Goal: Navigation & Orientation: Go to known website

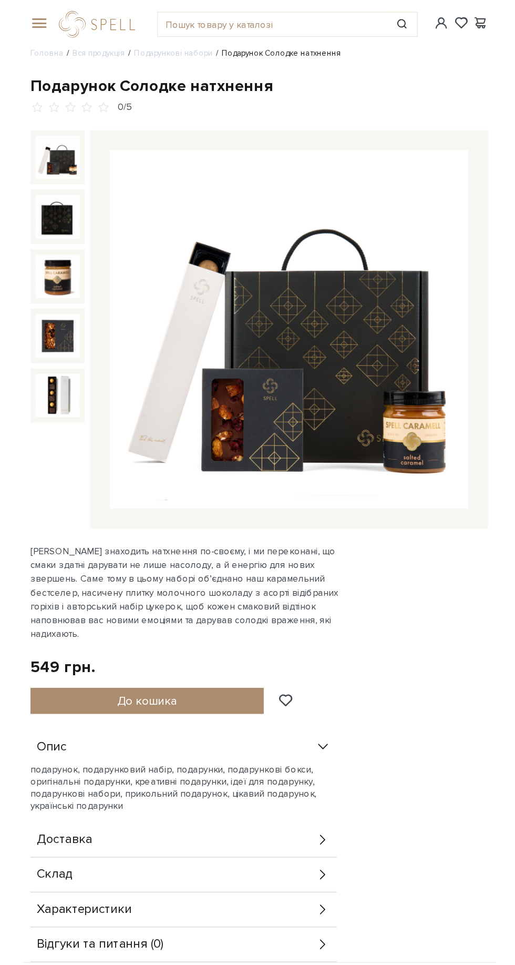
click at [80, 18] on span at bounding box center [80, 18] width 11 height 9
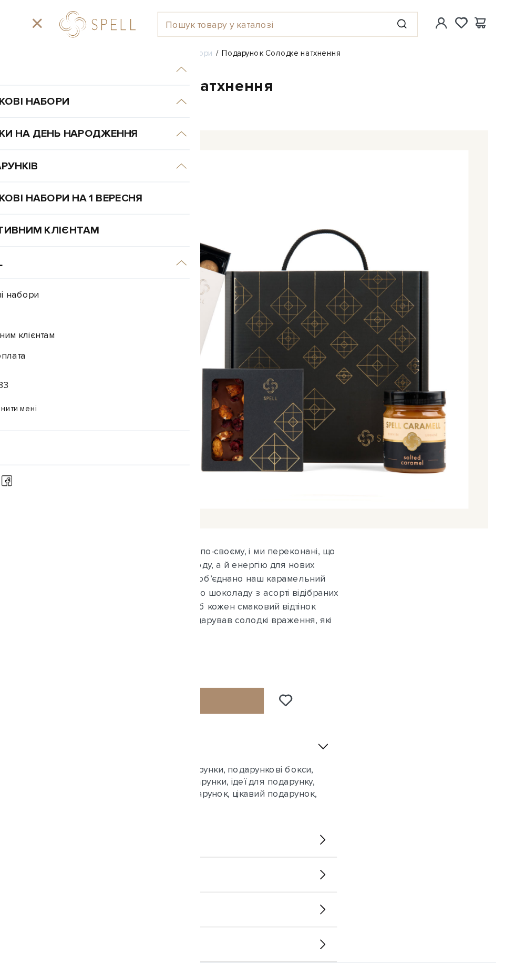
click at [131, 15] on link "logo" at bounding box center [131, 19] width 66 height 22
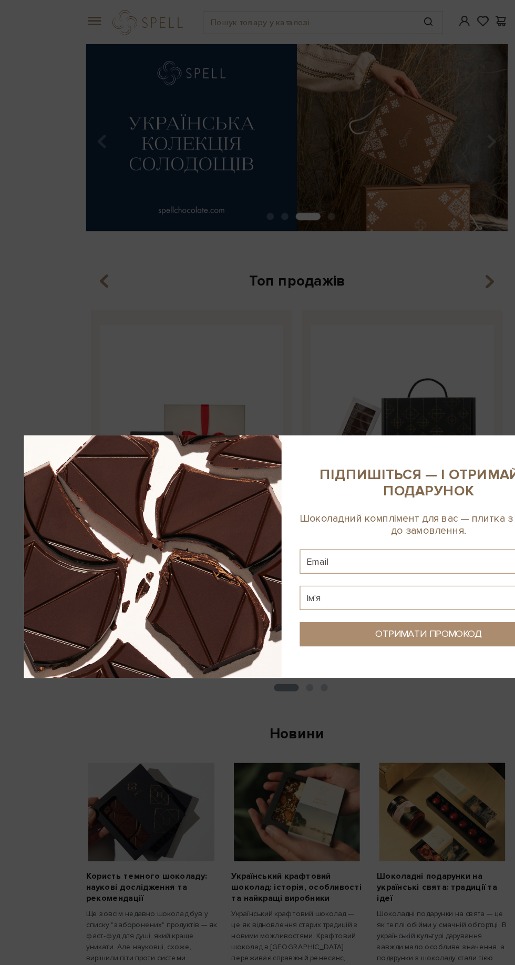
click at [394, 281] on div at bounding box center [257, 482] width 515 height 965
